Goal: Task Accomplishment & Management: Manage account settings

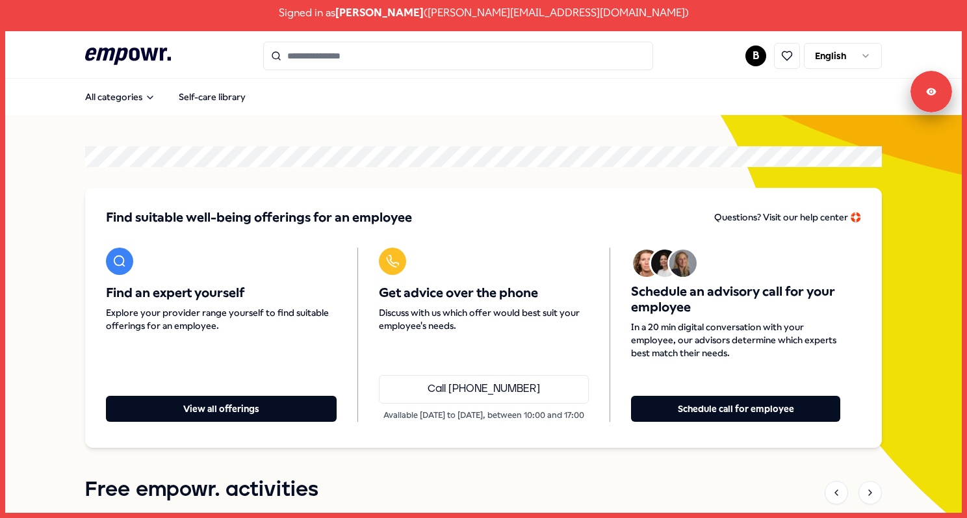
click at [560, 56] on html "Signed in as Bianca Balker ( b.balker@asg.nl ) .empowr-logo_svg__cls-1{fill:#03…" at bounding box center [483, 259] width 967 height 518
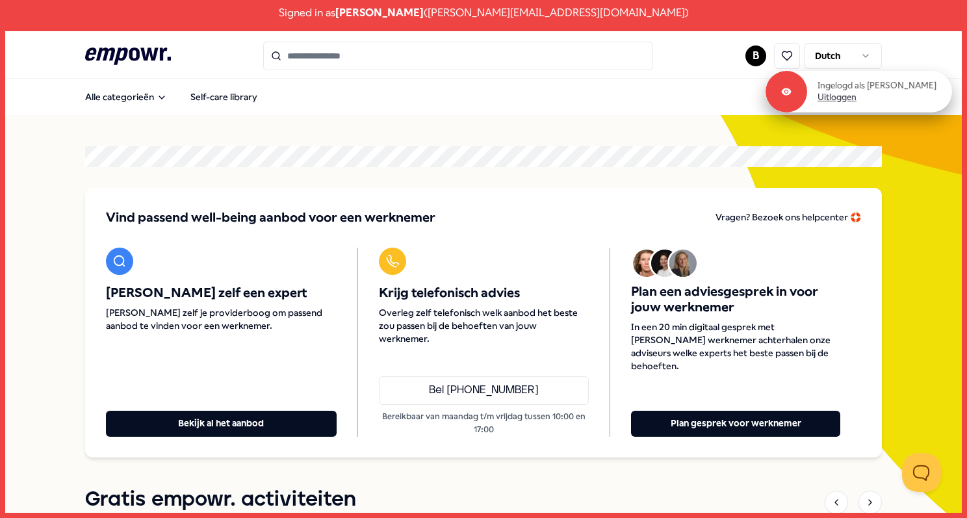
click at [857, 101] on link "Uitloggen" at bounding box center [837, 98] width 39 height 12
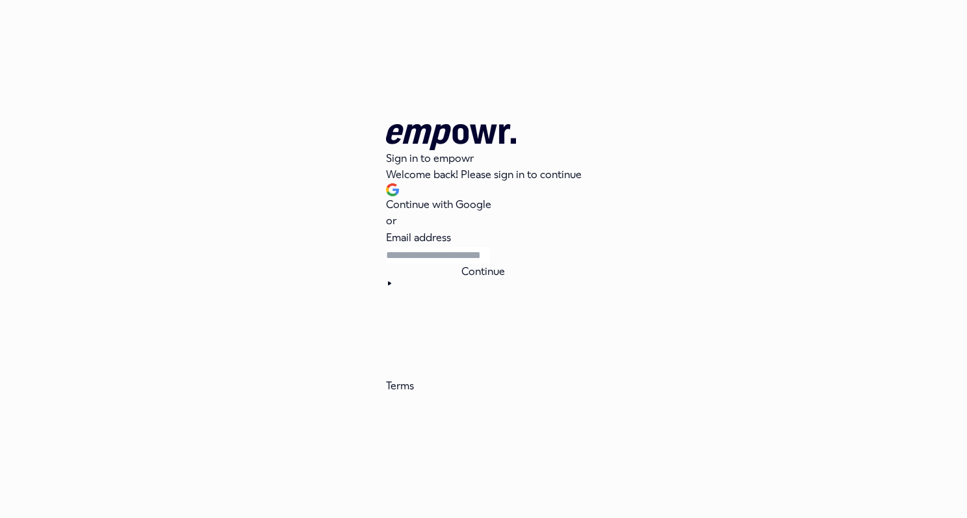
click at [469, 211] on span "Continue with Google" at bounding box center [438, 204] width 105 height 12
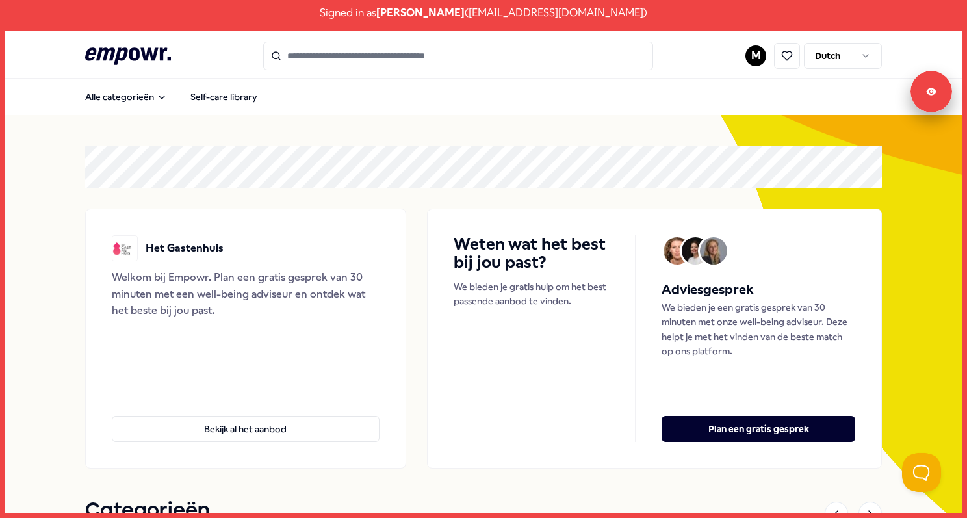
click at [751, 54] on html "Signed in as Monique Bakker ( monique.bakker@hetgastenhuis.nl ) .empowr-logo_sv…" at bounding box center [483, 259] width 967 height 518
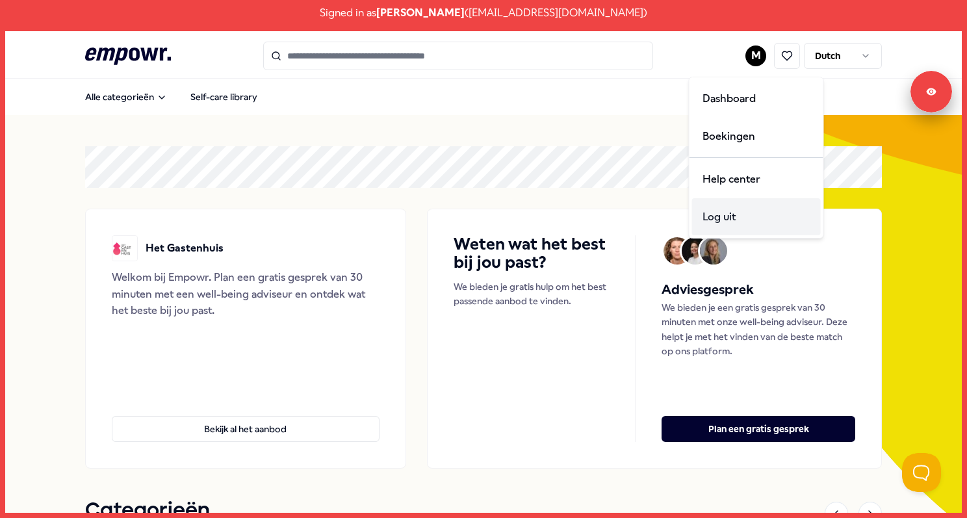
click at [738, 215] on div "Log uit" at bounding box center [756, 217] width 129 height 38
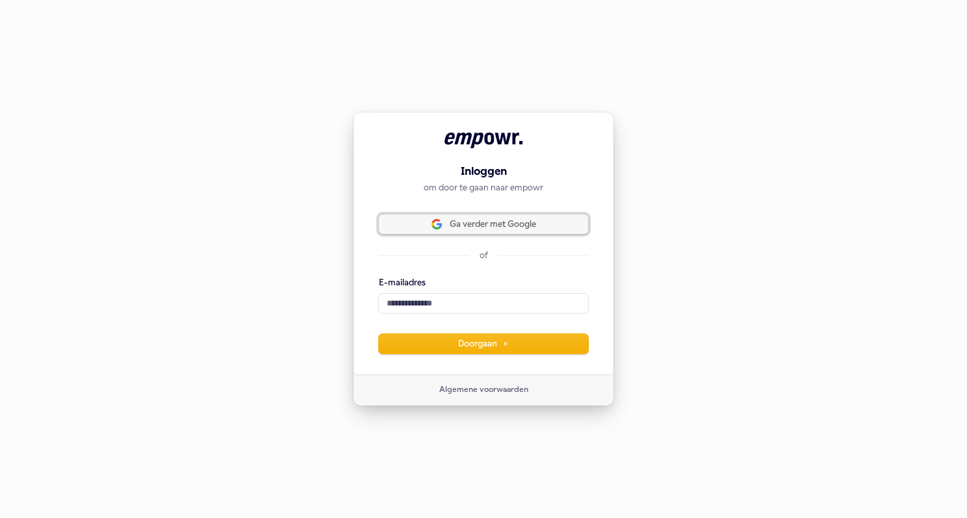
click at [538, 222] on span "Ga verder met Google" at bounding box center [484, 224] width 194 height 12
